Goal: Task Accomplishment & Management: Complete application form

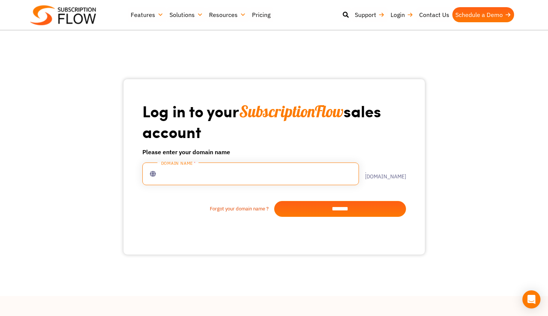
click at [265, 175] on input "text" at bounding box center [250, 173] width 217 height 23
type input "**********"
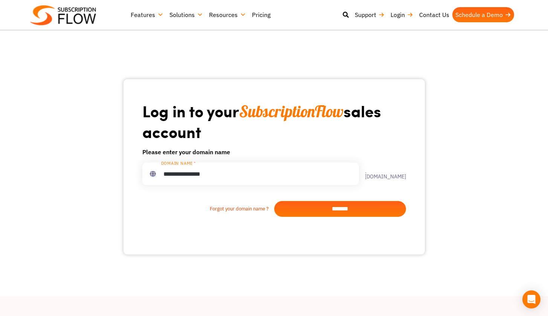
click at [330, 212] on input "*******" at bounding box center [340, 209] width 132 height 16
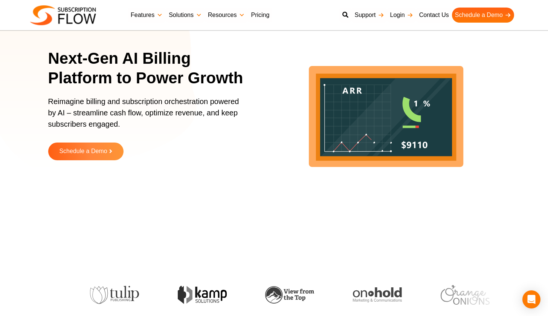
scroll to position [62, 0]
